Goal: Information Seeking & Learning: Learn about a topic

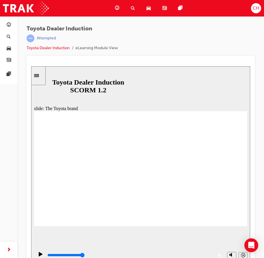
click at [50, 74] on div "slide: Our Logo and Our Promise Showroom Browsing 22.jpg Rectangle 10 Vehicle I…" at bounding box center [140, 165] width 219 height 199
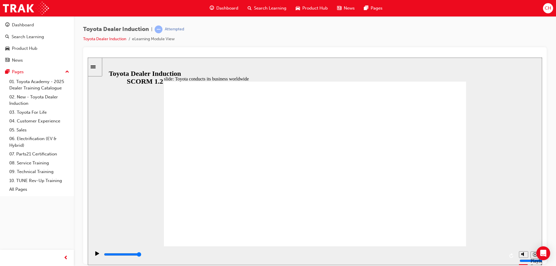
type input "8400"
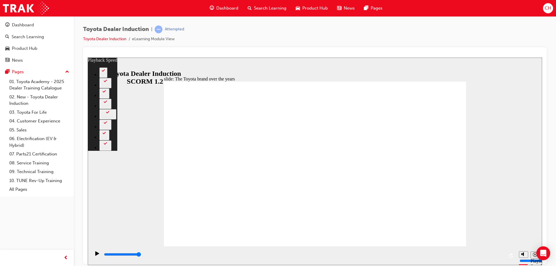
type input "165"
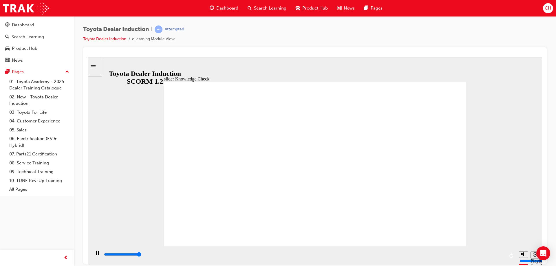
type input "5000"
radio input "true"
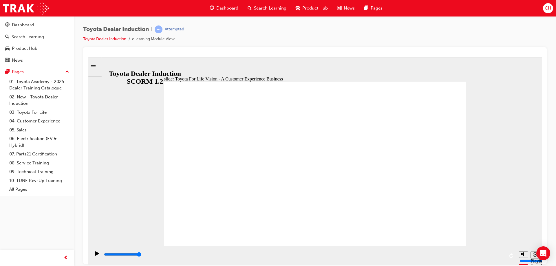
type input "42800"
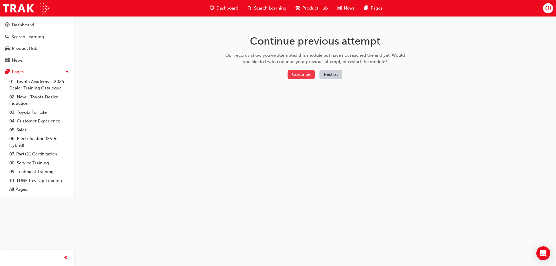
click at [300, 70] on button "Continue" at bounding box center [300, 75] width 27 height 10
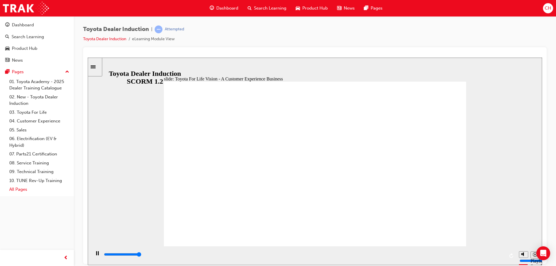
type input "42800"
drag, startPoint x: 106, startPoint y: 290, endPoint x: 440, endPoint y: 228, distance: 340.0
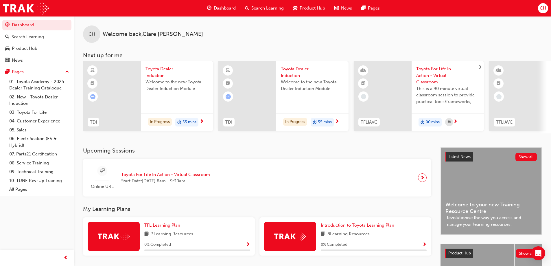
click at [130, 89] on div at bounding box center [112, 96] width 58 height 70
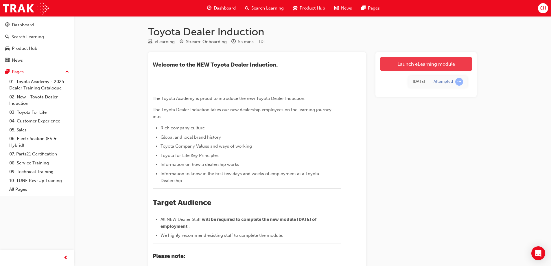
click at [415, 61] on link "Launch eLearning module" at bounding box center [426, 64] width 92 height 14
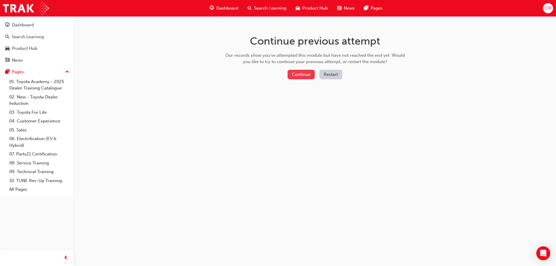
click at [305, 72] on button "Continue" at bounding box center [300, 75] width 27 height 10
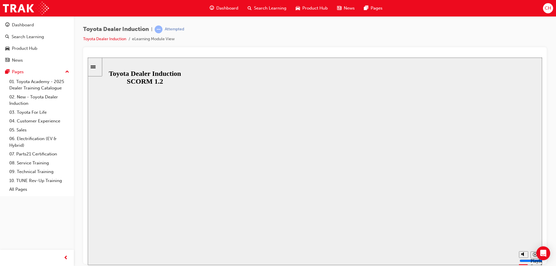
drag, startPoint x: 105, startPoint y: 286, endPoint x: 275, endPoint y: 184, distance: 198.2
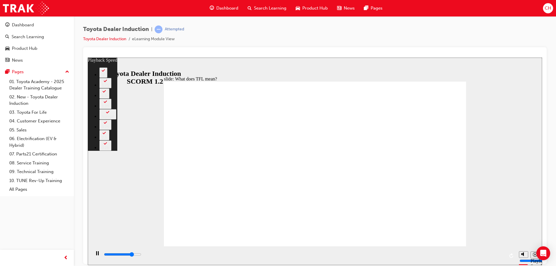
type input "8500"
type input "0"
type input "8700"
type input "0"
type input "9000"
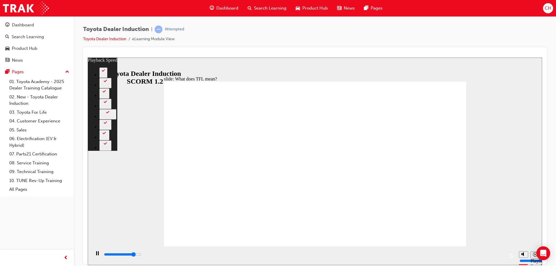
type input "1"
type input "9200"
type input "1"
type input "9500"
type input "1"
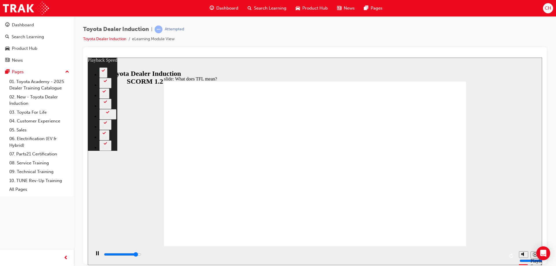
type input "9800"
type input "1"
type input "10000"
type input "2"
type input "10300"
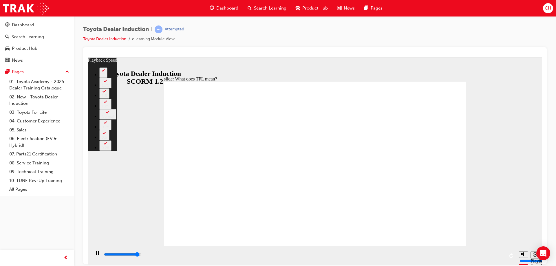
type input "2"
type input "10600"
type input "2"
type input "10800"
type input "2"
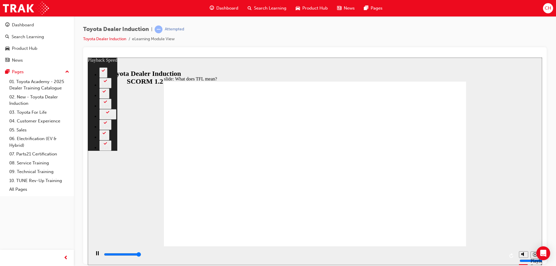
type input "10800"
type input "139"
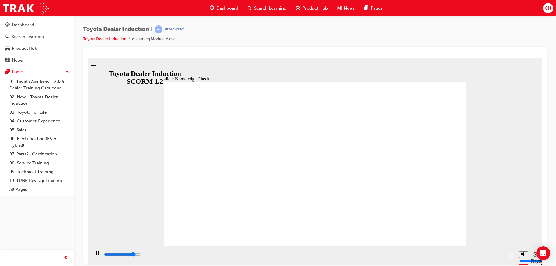
type input "4200"
radio input "true"
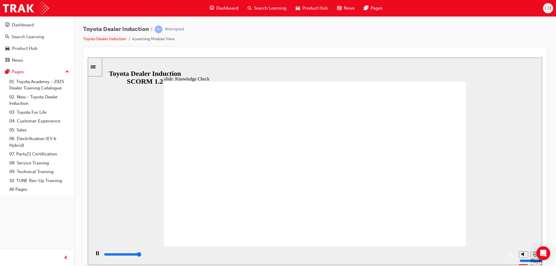
type input "5000"
radio input "true"
drag, startPoint x: 442, startPoint y: 233, endPoint x: 98, endPoint y: 286, distance: 347.2
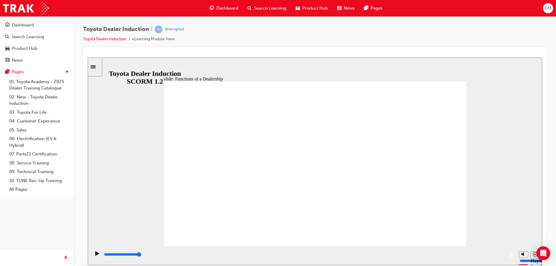
drag, startPoint x: 261, startPoint y: 112, endPoint x: 282, endPoint y: 112, distance: 20.8
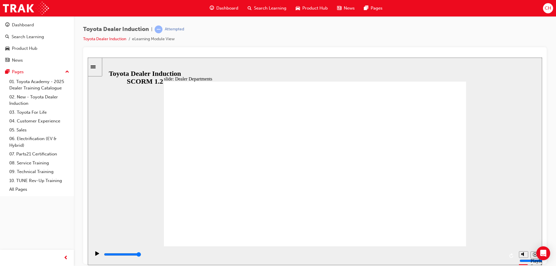
drag, startPoint x: 446, startPoint y: 226, endPoint x: 431, endPoint y: 231, distance: 16.3
drag, startPoint x: 433, startPoint y: 98, endPoint x: 444, endPoint y: 89, distance: 14.6
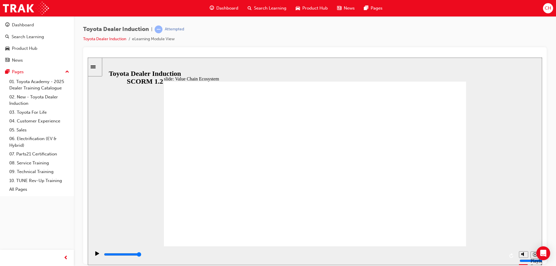
type input "11300"
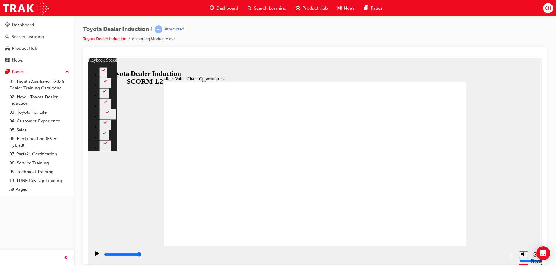
type input "64"
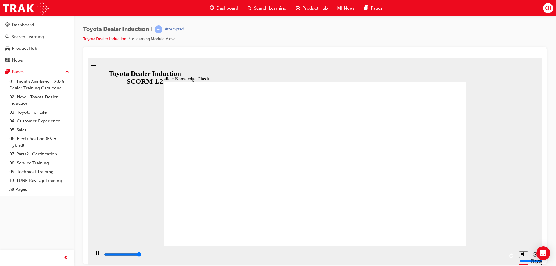
type input "5000"
radio input "true"
drag, startPoint x: 456, startPoint y: 84, endPoint x: 443, endPoint y: 88, distance: 13.6
type input "5000"
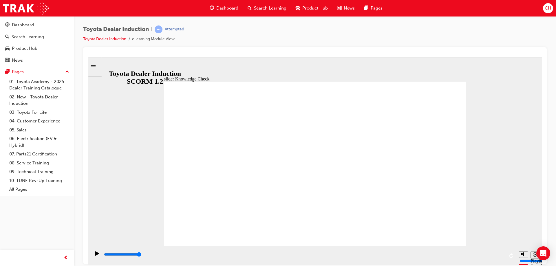
radio input "true"
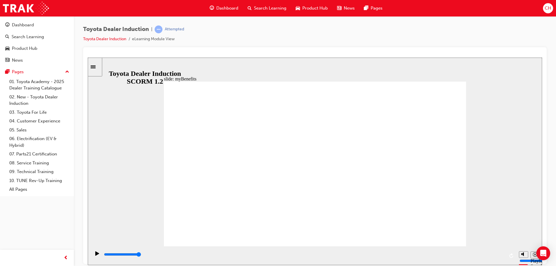
drag, startPoint x: 447, startPoint y: 225, endPoint x: 445, endPoint y: 228, distance: 4.3
type input "5000"
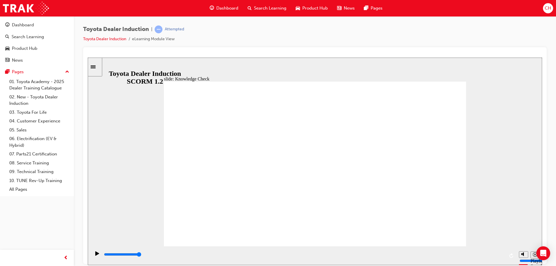
type input "z"
type input "zy"
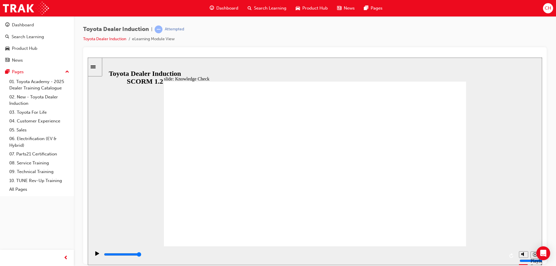
type input "z"
type input "T"
type input "To"
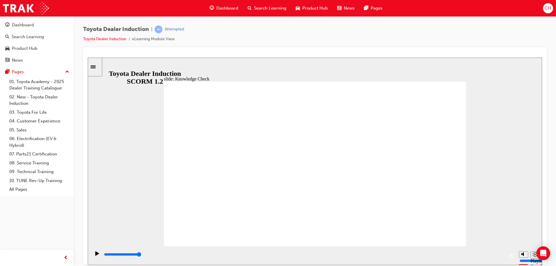
type input "To"
type input "Toy"
type input "Toyo"
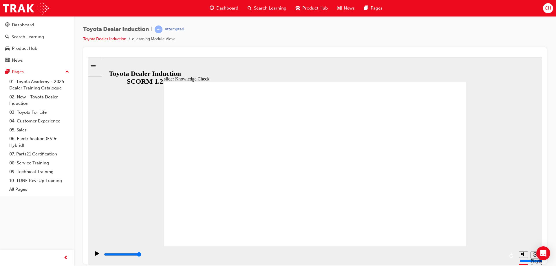
type input "Toyot"
type input "Toyota"
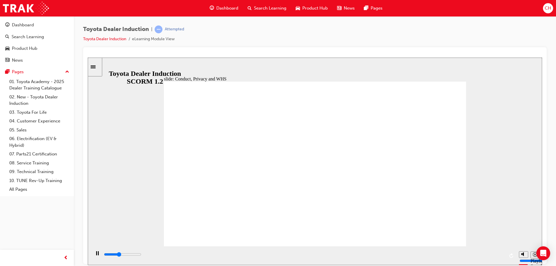
type input "24500"
